Goal: Navigation & Orientation: Find specific page/section

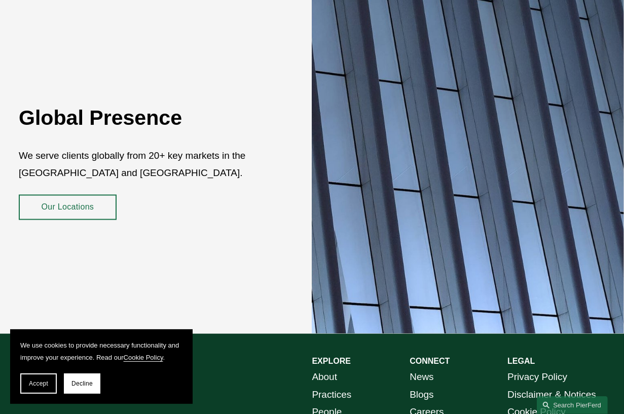
scroll to position [1571, 0]
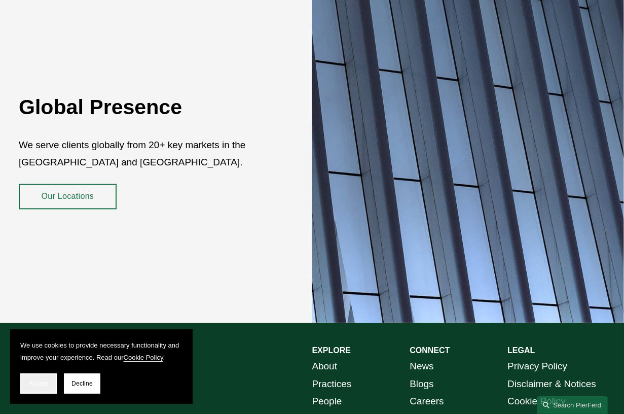
click at [49, 385] on button "Accept" at bounding box center [38, 383] width 36 height 20
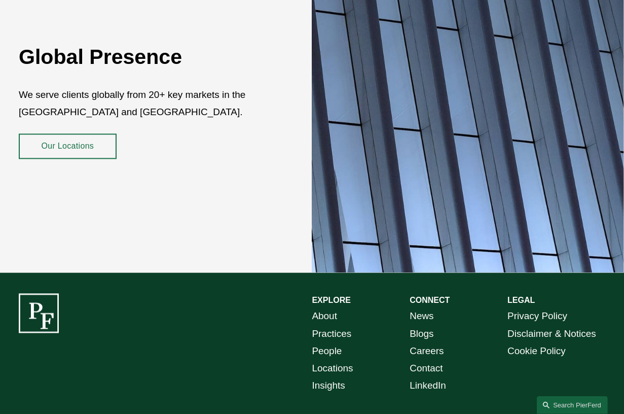
scroll to position [1668, 0]
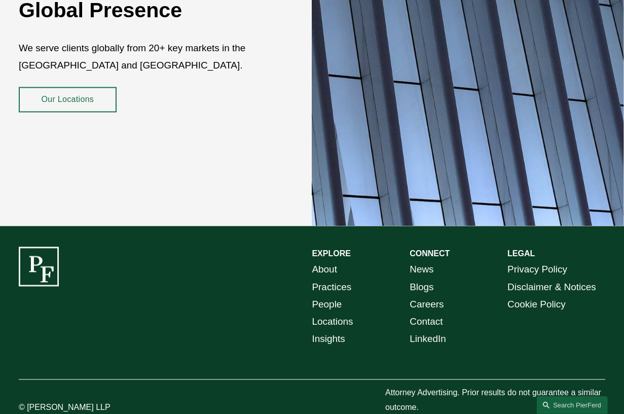
click at [345, 313] on link "Locations" at bounding box center [332, 321] width 41 height 17
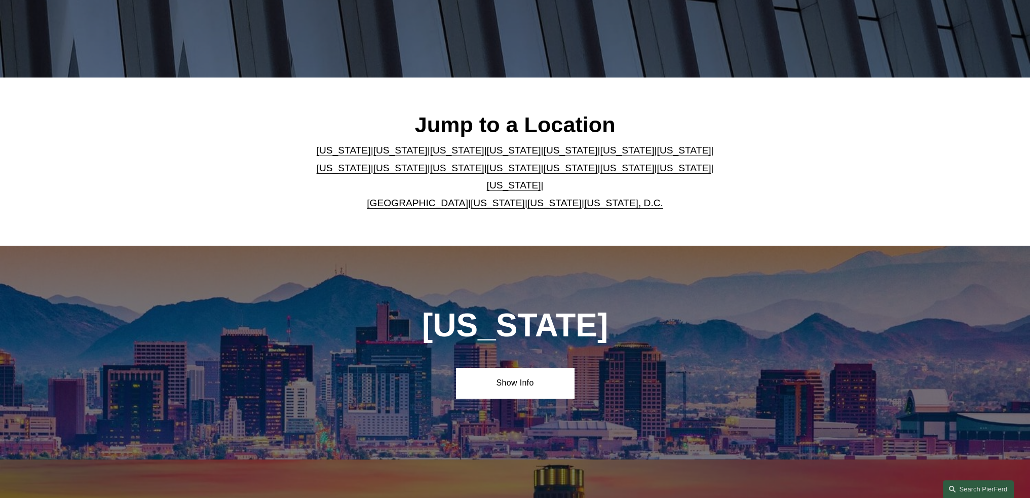
scroll to position [203, 0]
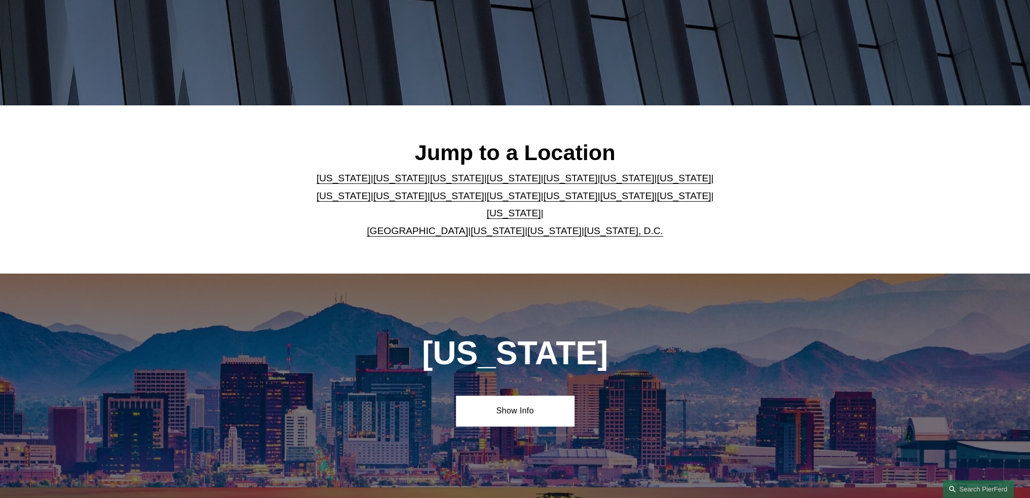
click at [495, 226] on link "[US_STATE]" at bounding box center [498, 231] width 54 height 11
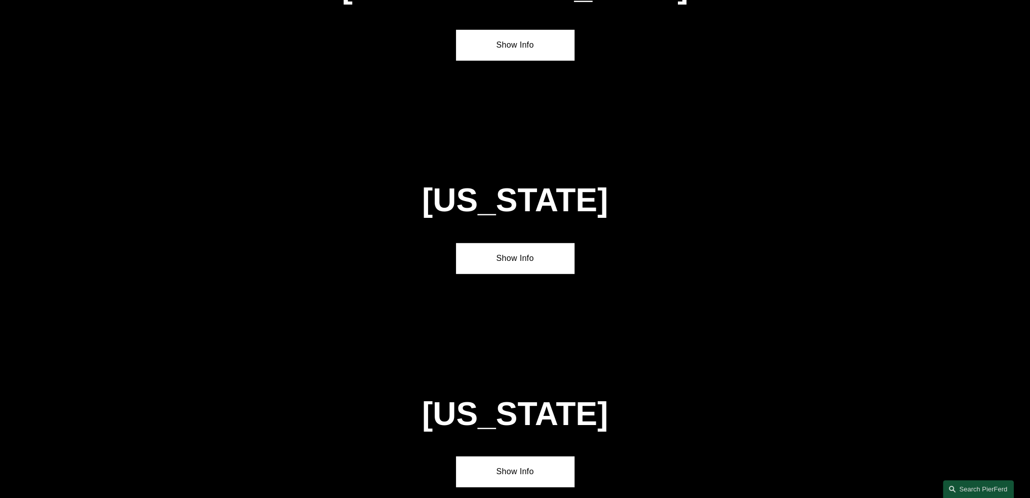
scroll to position [3891, 0]
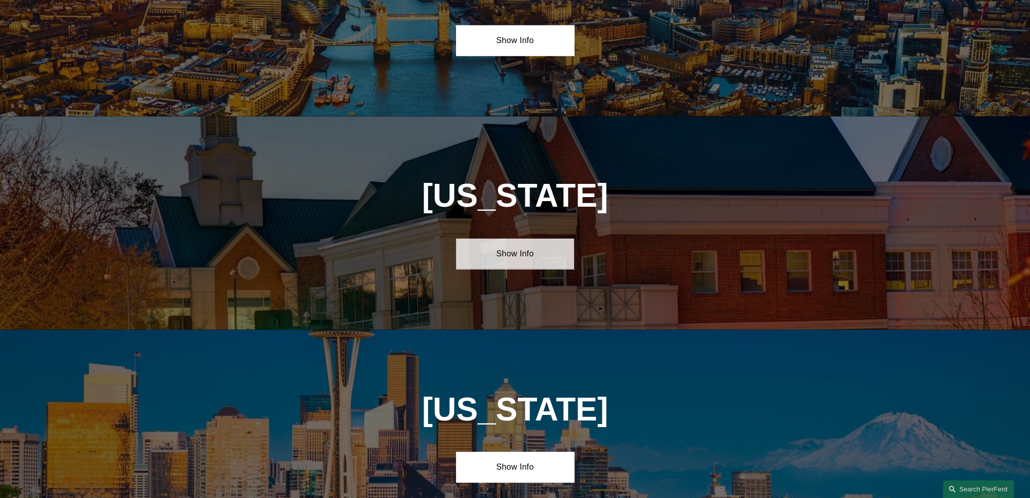
click at [525, 239] on link "Show Info" at bounding box center [515, 254] width 118 height 30
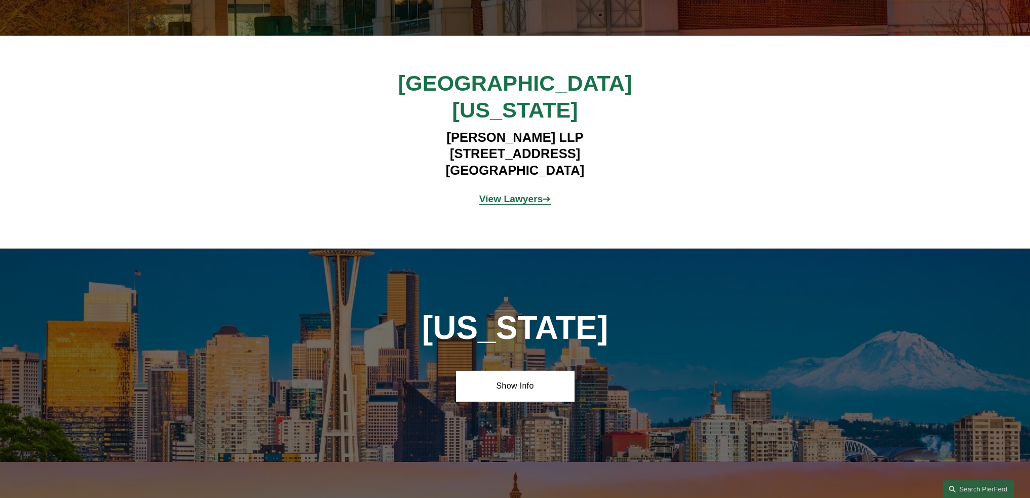
scroll to position [4195, 0]
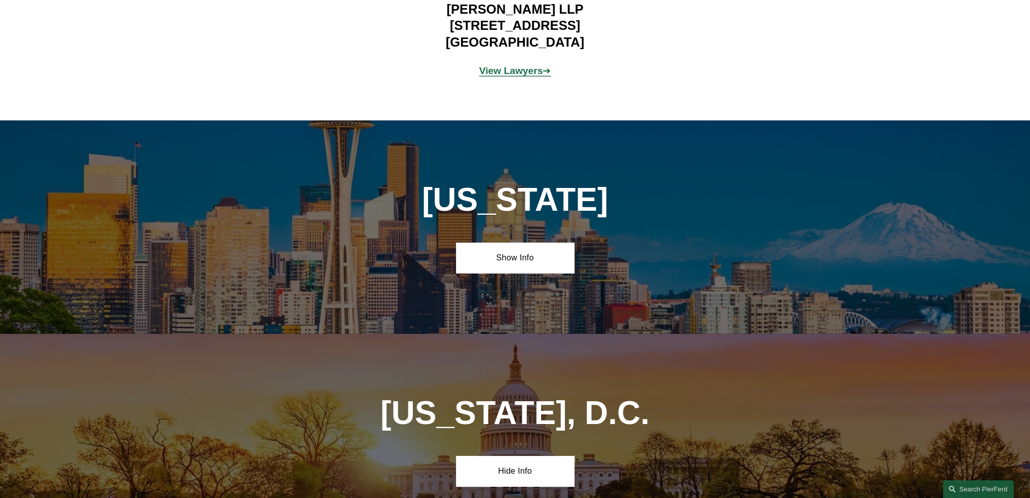
scroll to position [4398, 0]
